Goal: Transaction & Acquisition: Book appointment/travel/reservation

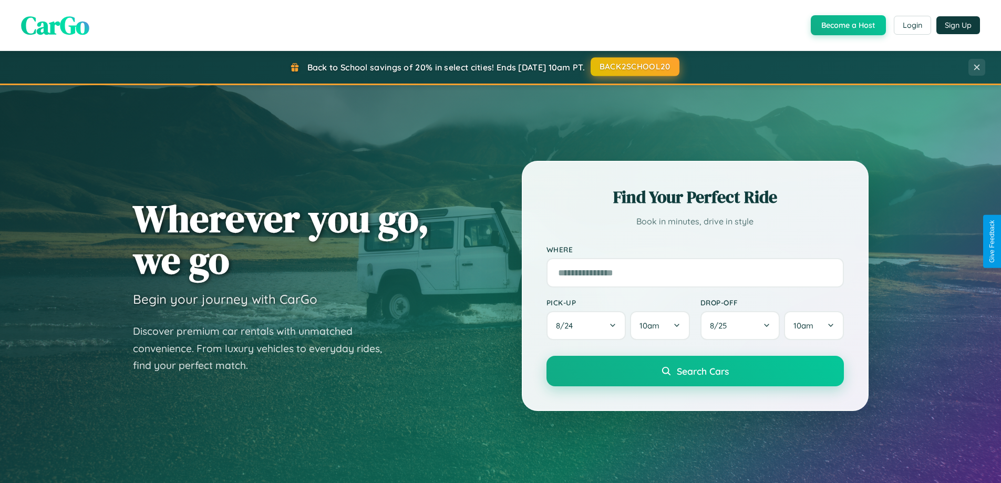
click at [634, 67] on button "BACK2SCHOOL20" at bounding box center [635, 66] width 89 height 19
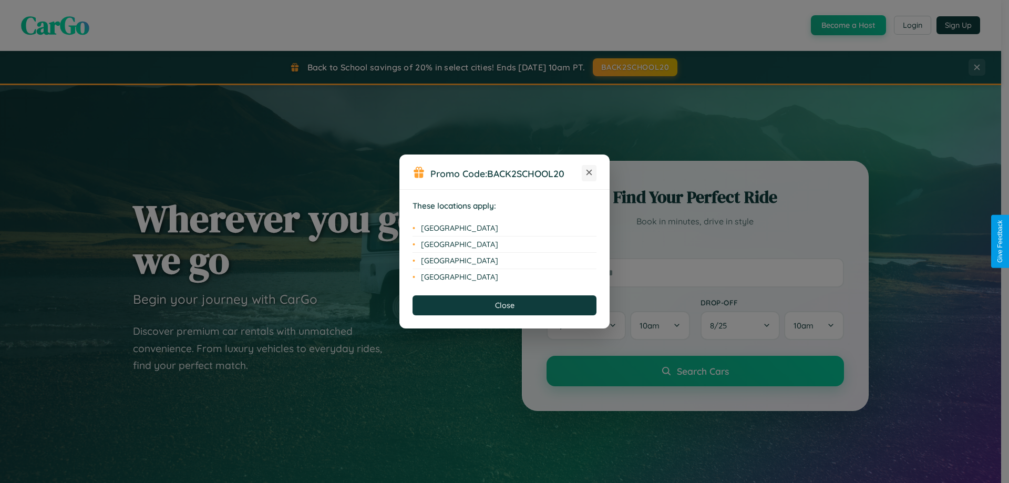
click at [589, 173] on icon at bounding box center [589, 173] width 6 height 6
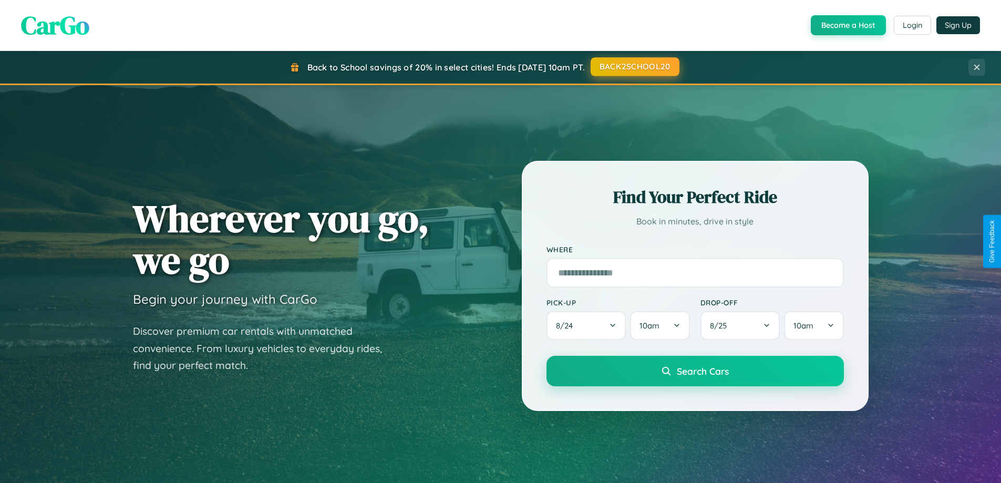
click at [634, 67] on button "BACK2SCHOOL20" at bounding box center [635, 66] width 89 height 19
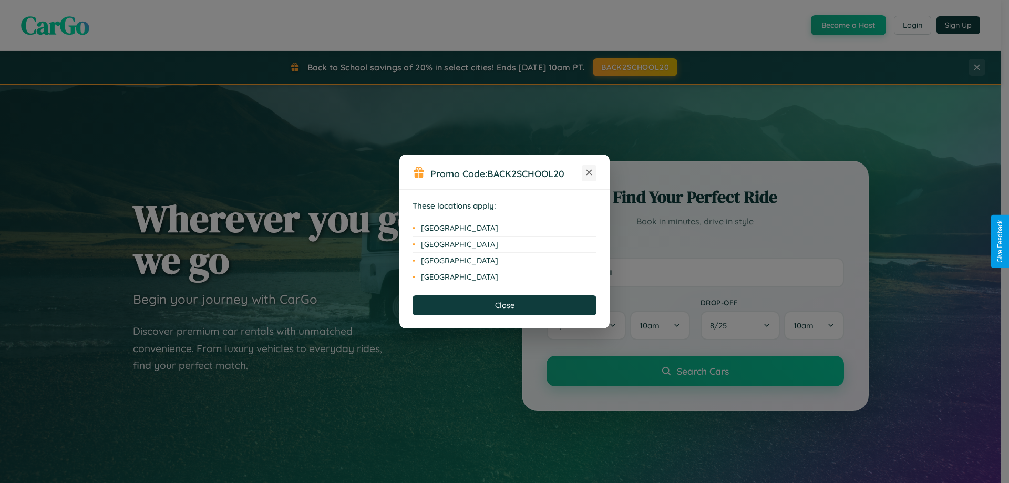
click at [589, 173] on icon at bounding box center [589, 173] width 6 height 6
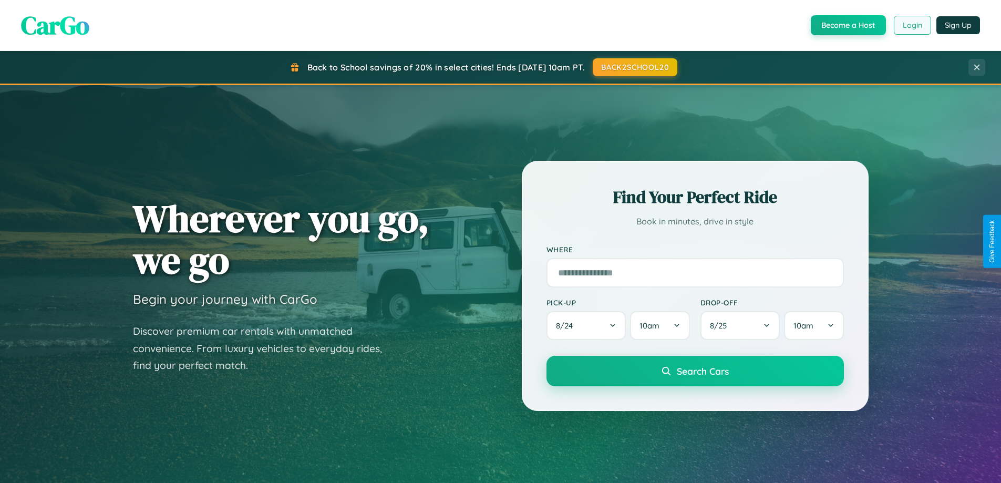
click at [912, 25] on button "Login" at bounding box center [912, 25] width 37 height 19
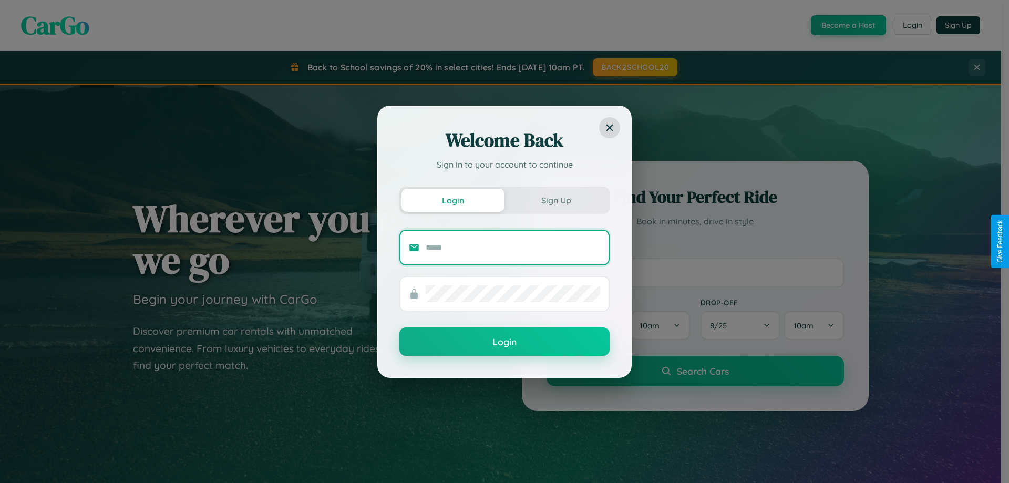
click at [513, 247] on input "text" at bounding box center [513, 247] width 174 height 17
type input "**********"
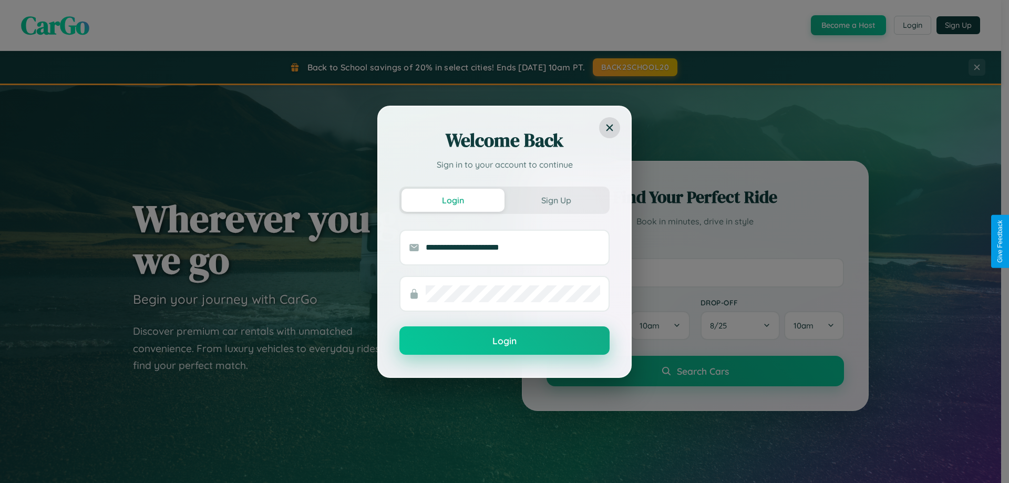
click at [504, 341] on button "Login" at bounding box center [504, 340] width 210 height 28
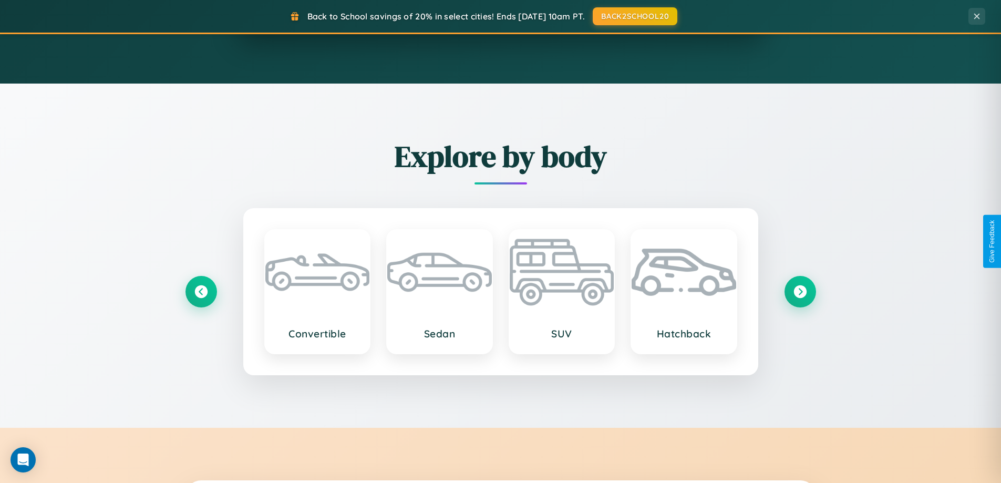
scroll to position [1231, 0]
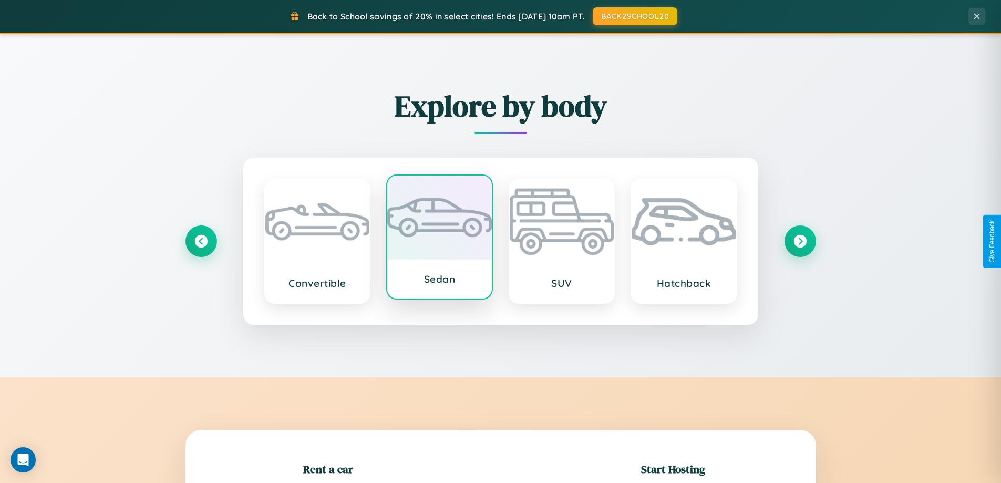
click at [439, 241] on div at bounding box center [439, 218] width 105 height 84
